Goal: Information Seeking & Learning: Learn about a topic

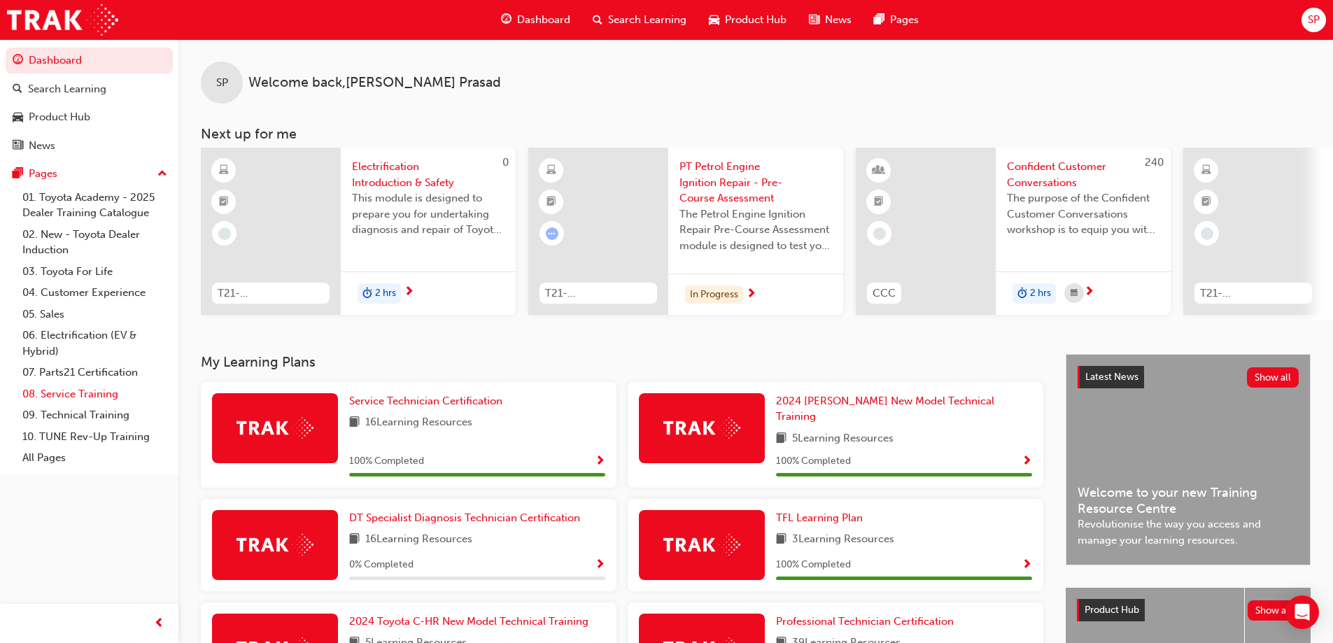
click at [85, 396] on link "08. Service Training" at bounding box center [95, 394] width 156 height 22
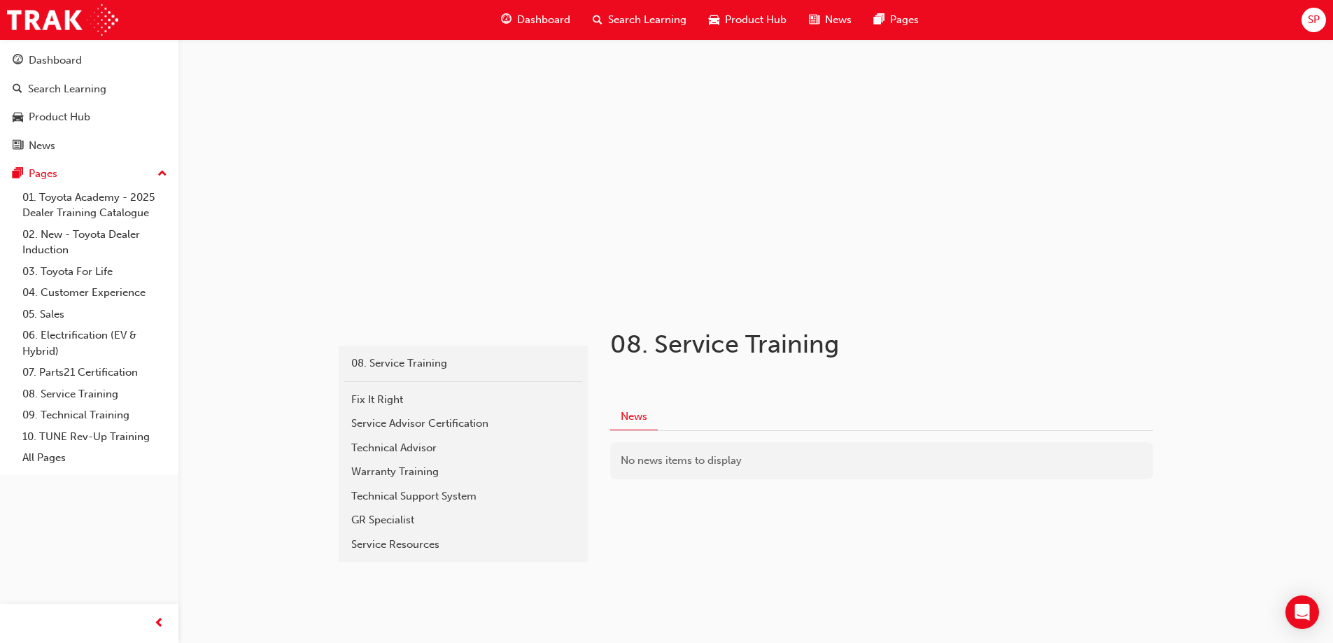
scroll to position [28, 0]
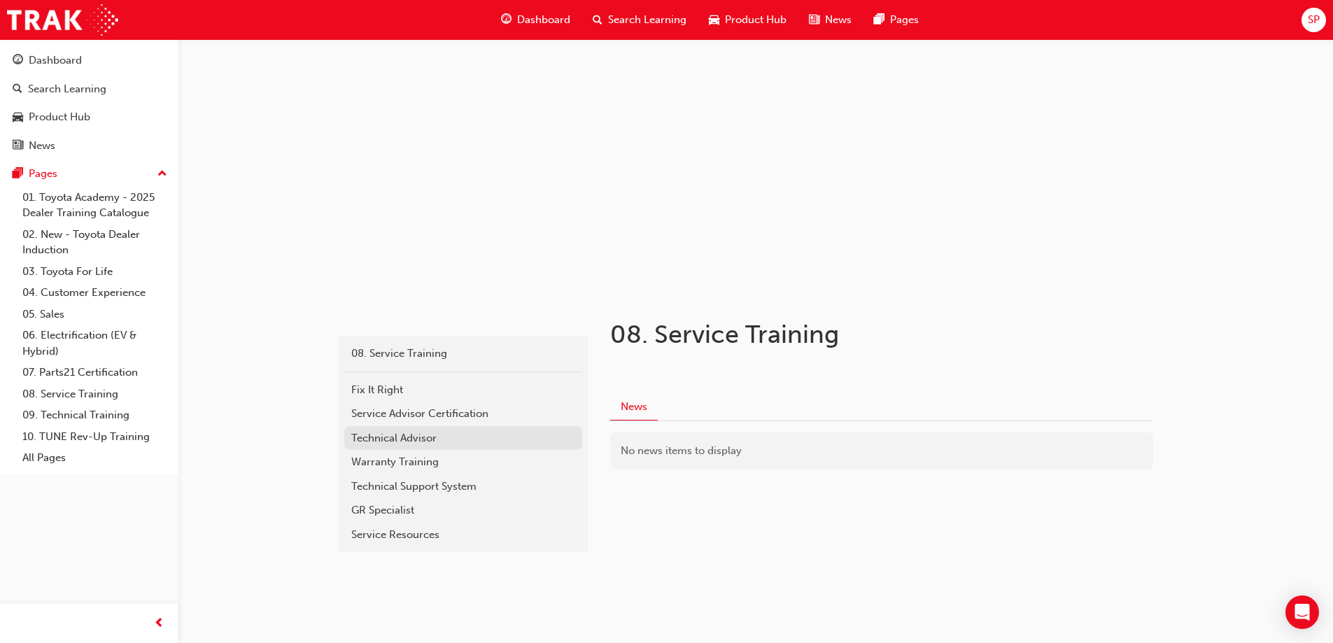
click at [391, 430] on div "Technical Advisor" at bounding box center [463, 438] width 224 height 16
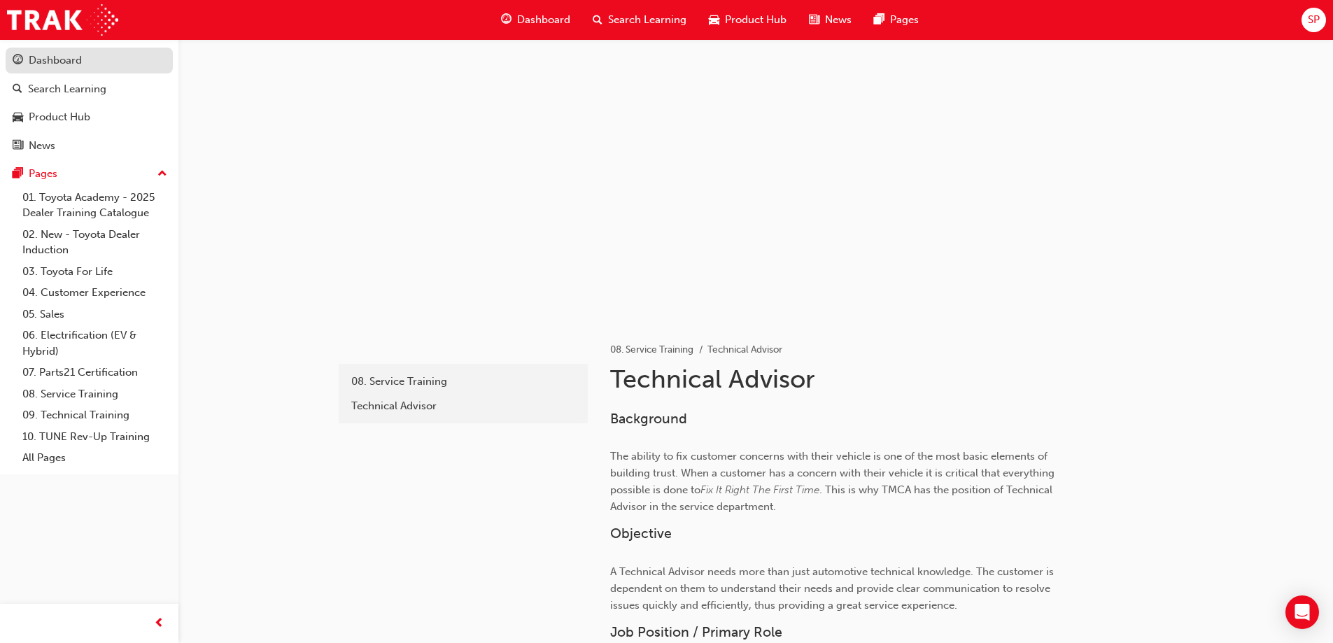
click at [83, 61] on div "Dashboard" at bounding box center [89, 60] width 153 height 17
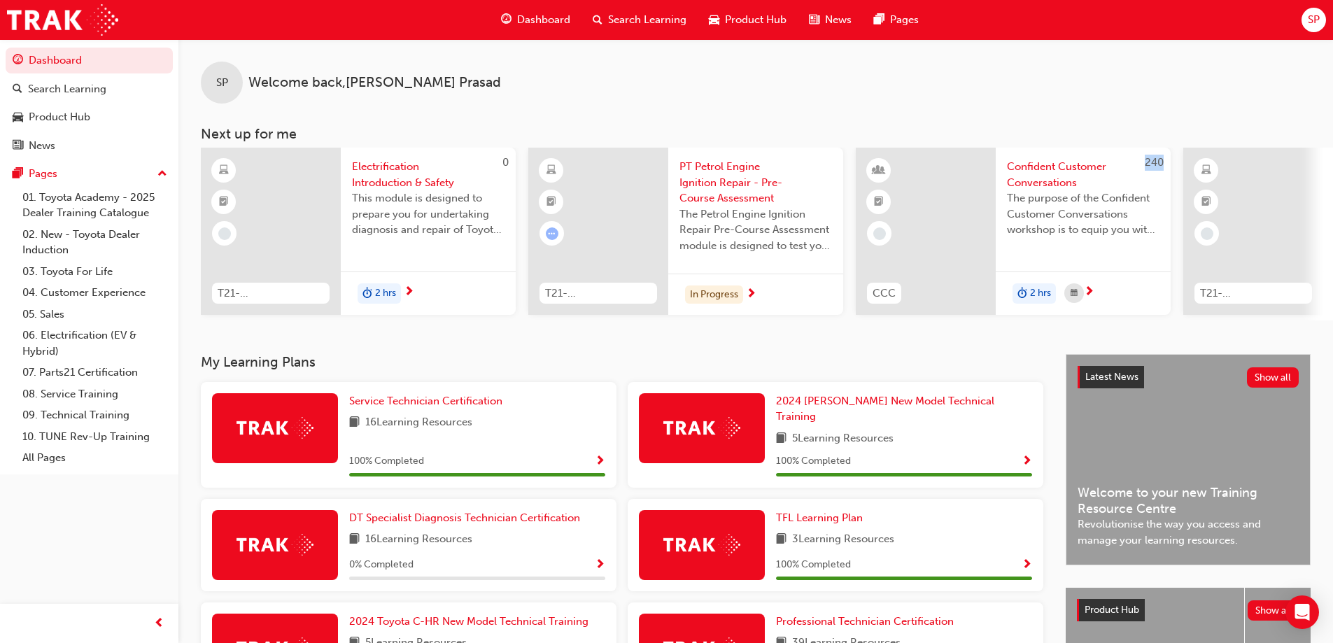
drag, startPoint x: 819, startPoint y: 326, endPoint x: 886, endPoint y: 319, distance: 68.2
click at [886, 319] on div "0 T21-FOD_HVIS_PREREQ Electrification Introduction & Safety This module is desi…" at bounding box center [767, 234] width 1132 height 173
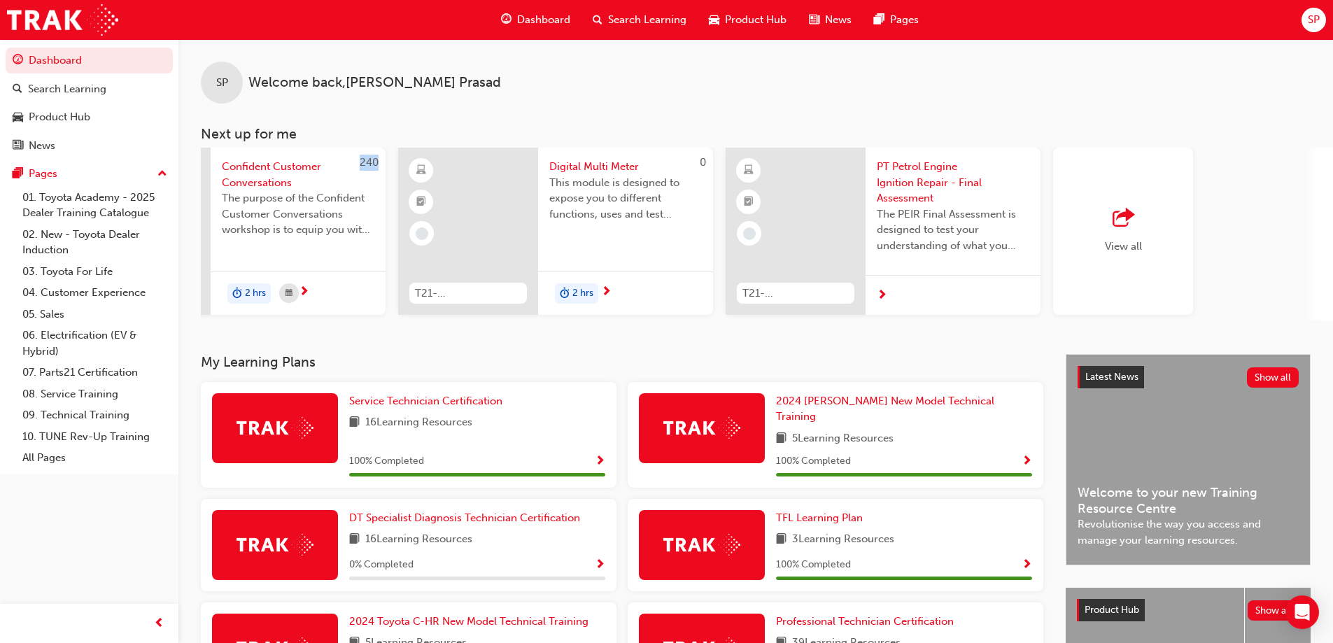
scroll to position [0, 795]
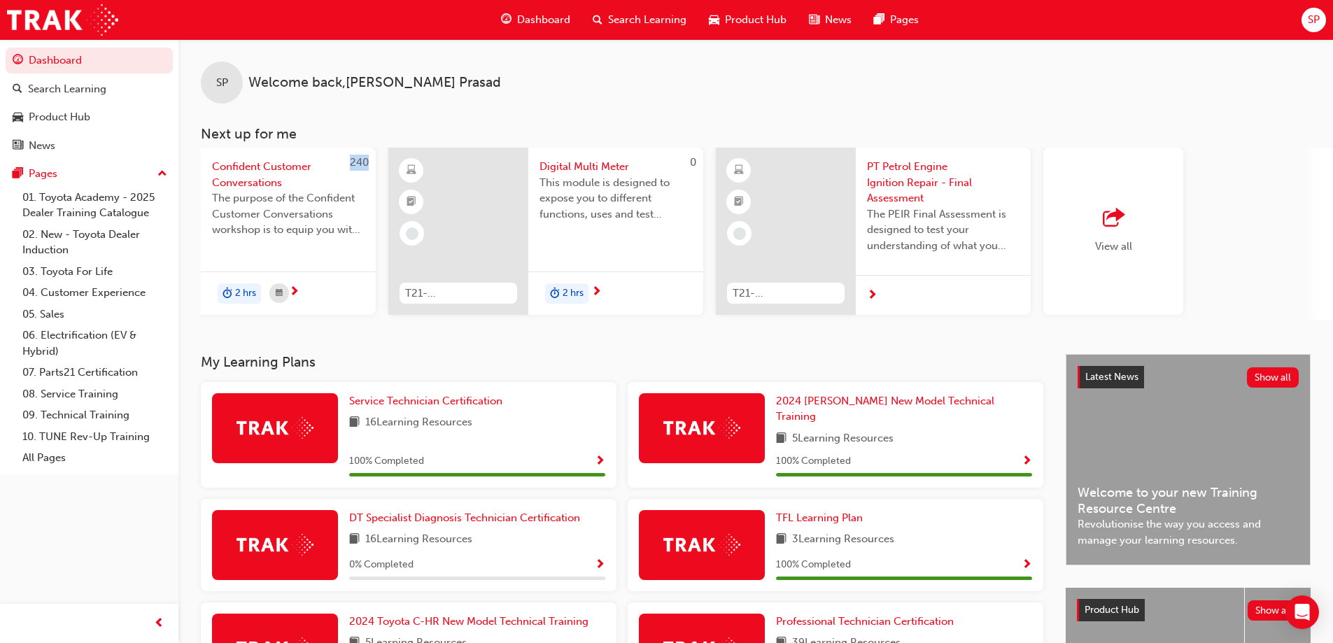
click at [1168, 257] on div "View all" at bounding box center [1113, 231] width 140 height 167
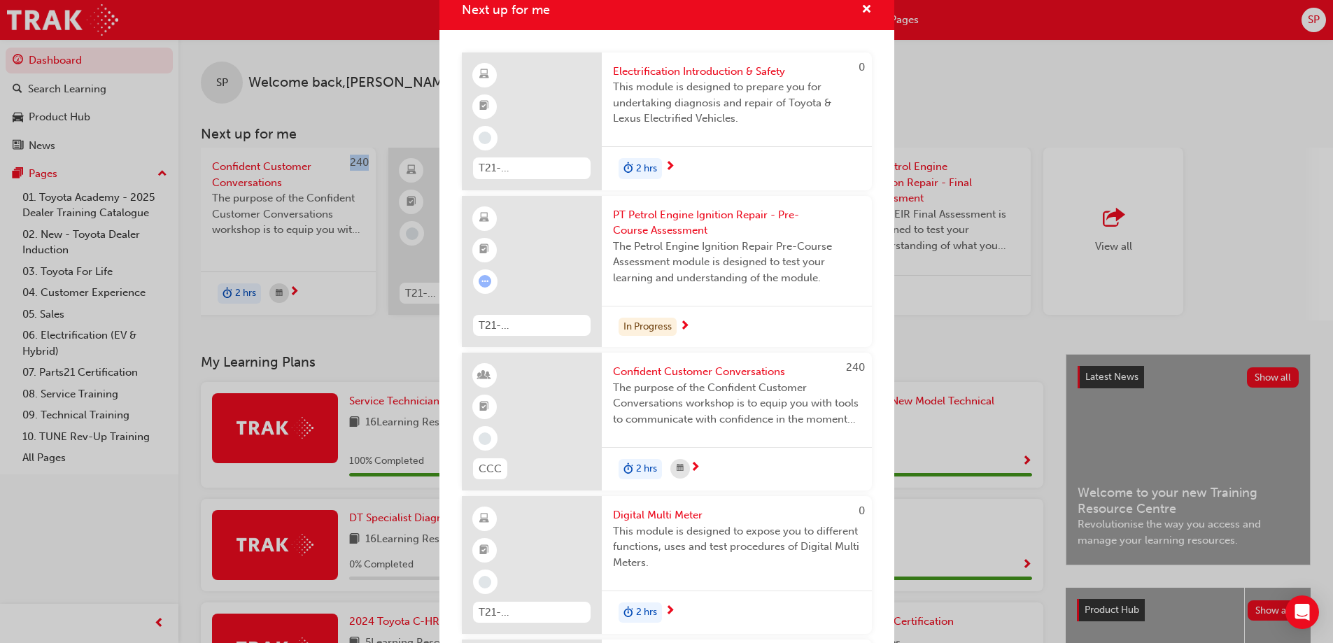
scroll to position [0, 0]
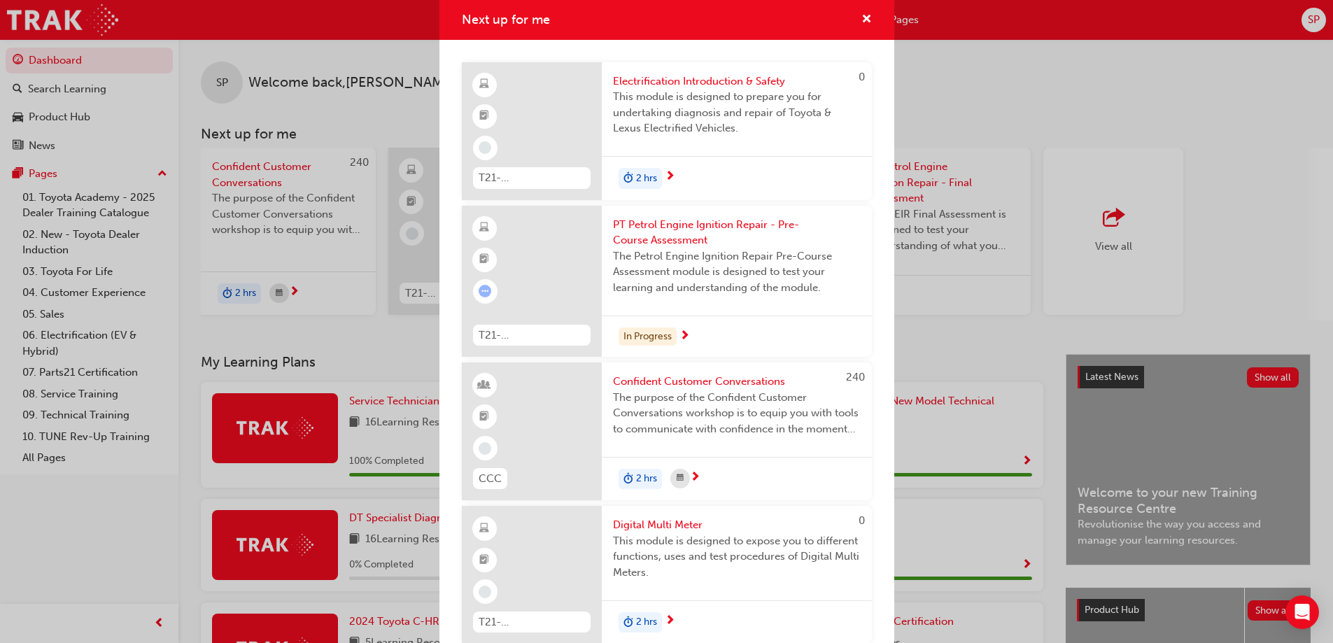
click at [1145, 99] on div "Next up for me 0 T21-FOD_HVIS_PREREQ Electrification Introduction & Safety This…" at bounding box center [666, 321] width 1333 height 643
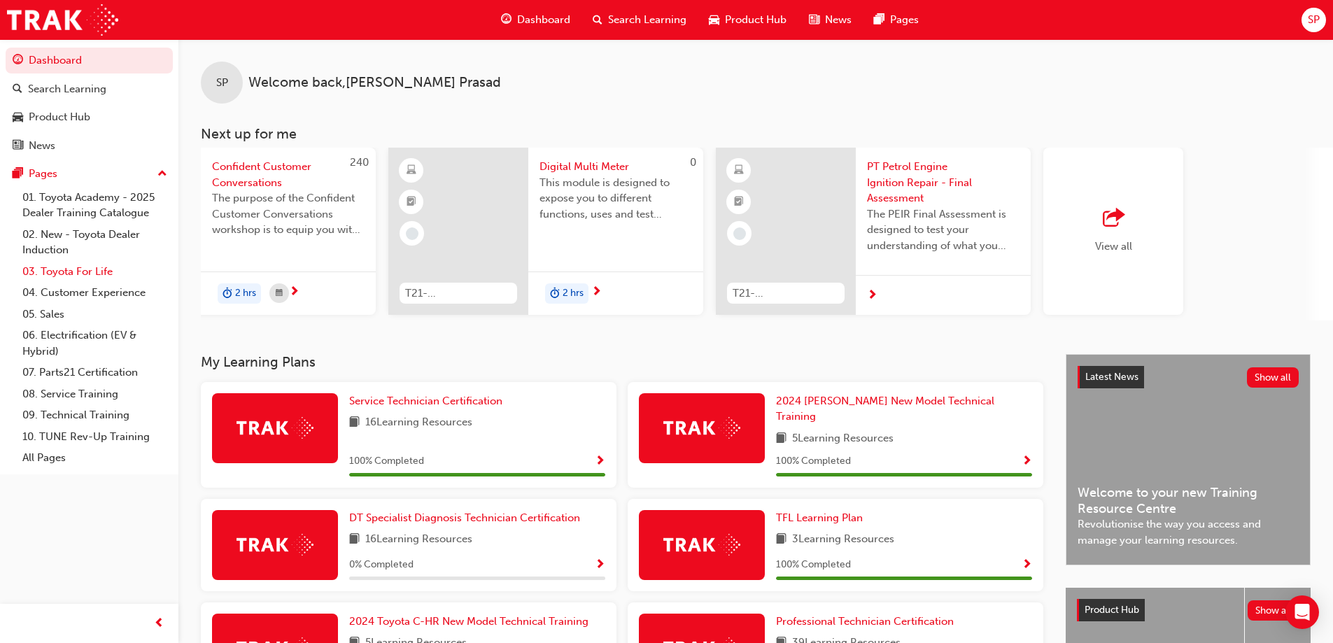
click at [112, 270] on link "03. Toyota For Life" at bounding box center [95, 272] width 156 height 22
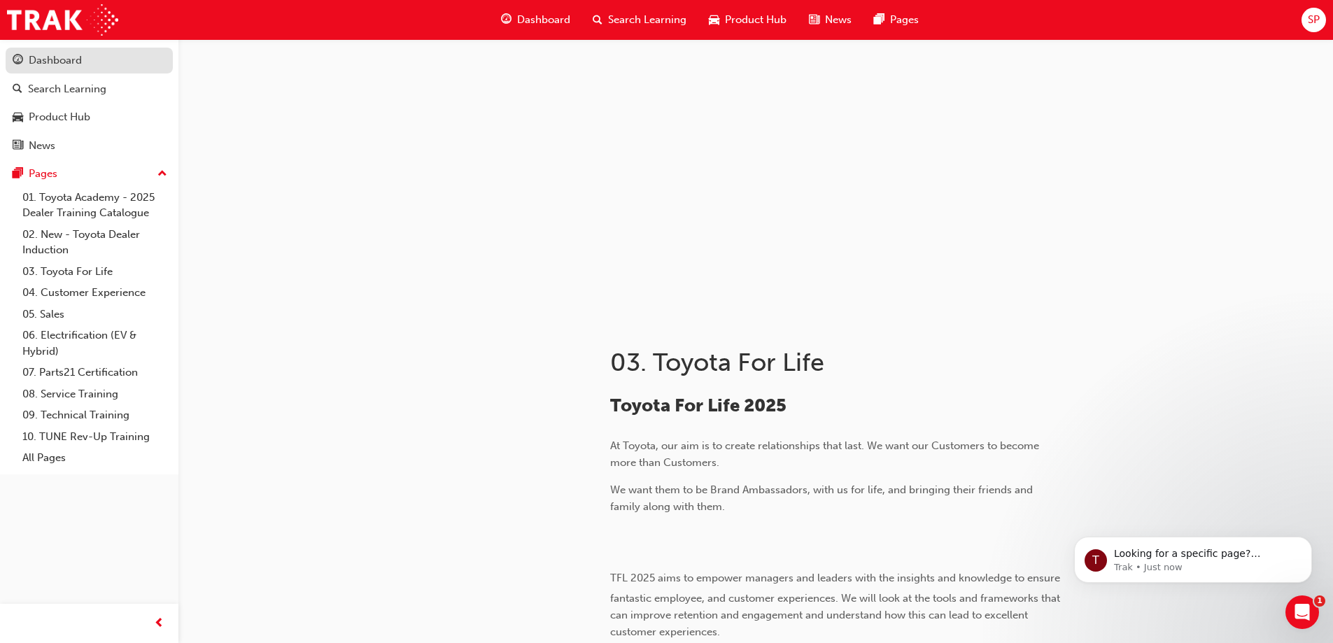
click at [79, 64] on div "Dashboard" at bounding box center [55, 60] width 53 height 16
